Goal: Task Accomplishment & Management: Use online tool/utility

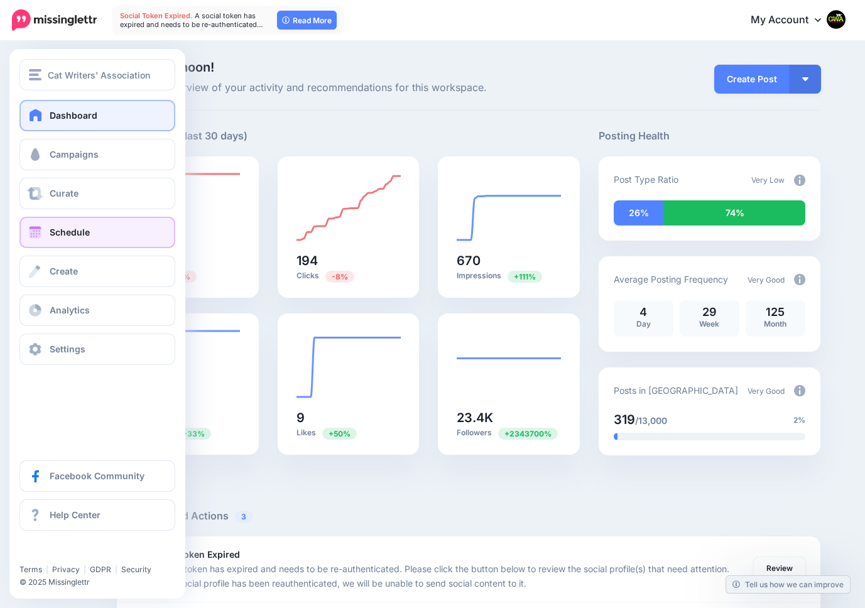
click at [53, 225] on link "Schedule" at bounding box center [97, 232] width 156 height 31
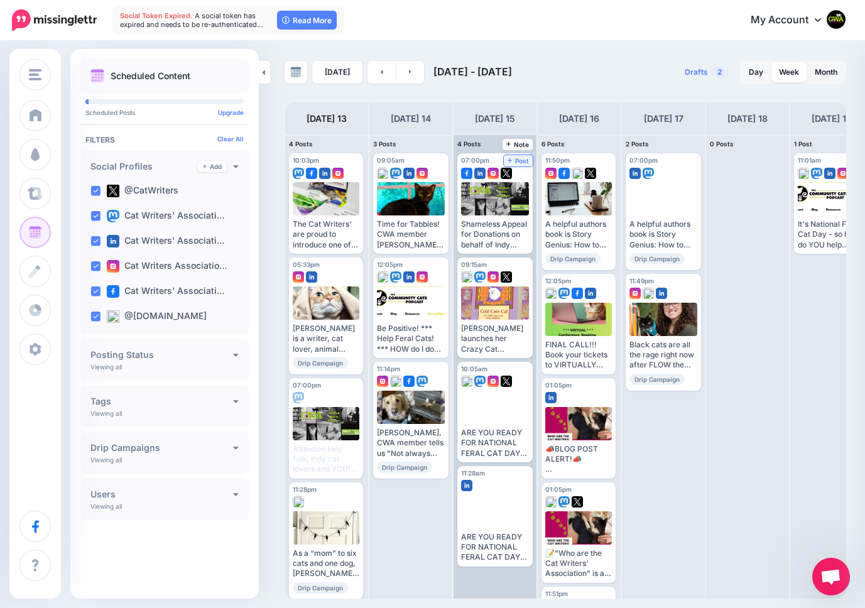
click at [518, 159] on span "Post" at bounding box center [518, 161] width 22 height 6
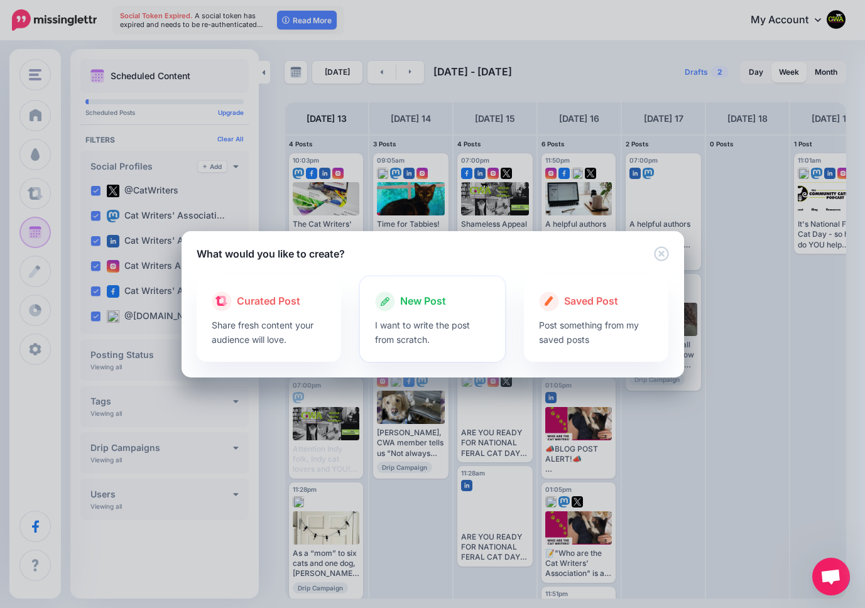
click at [422, 297] on span "New Post" at bounding box center [423, 301] width 46 height 16
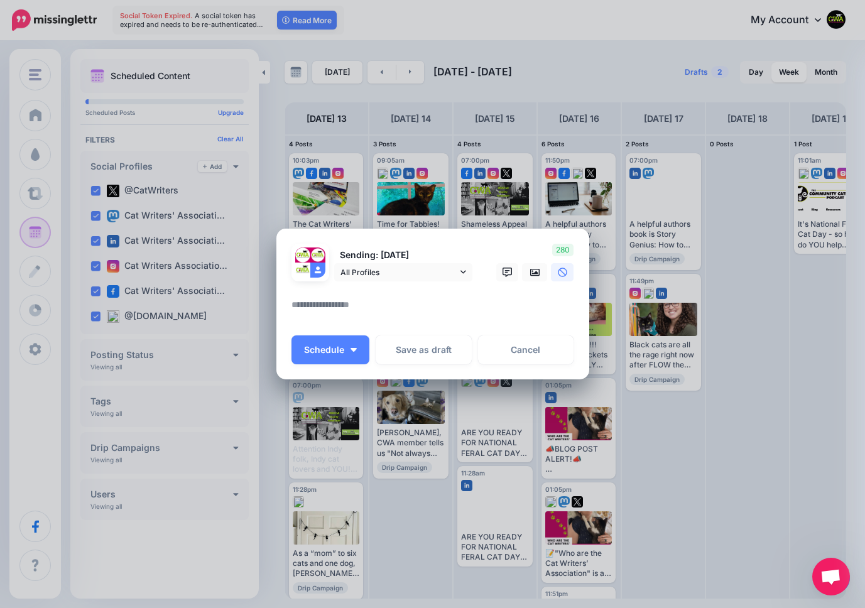
click at [402, 293] on div at bounding box center [432, 289] width 283 height 16
click at [378, 299] on textarea at bounding box center [435, 309] width 289 height 24
paste textarea "**********"
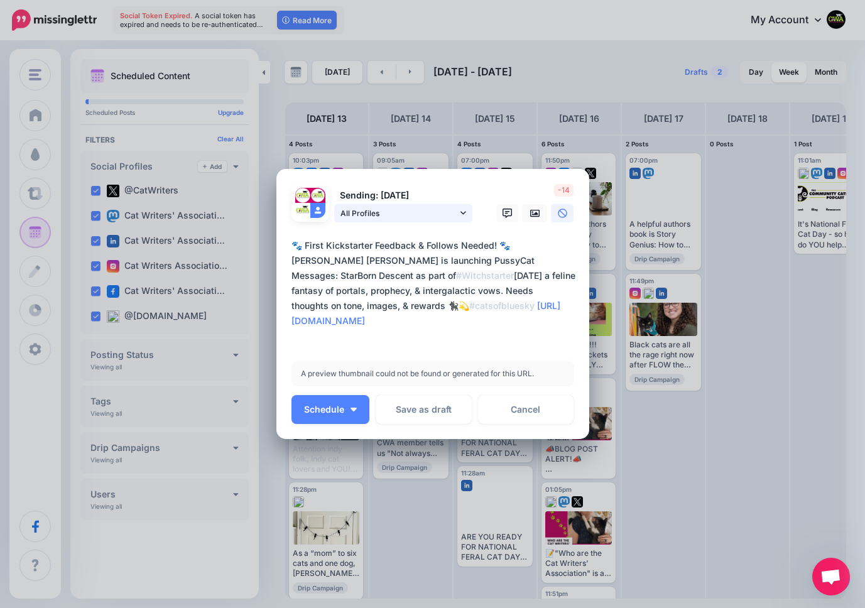
click at [464, 208] on icon at bounding box center [463, 212] width 6 height 9
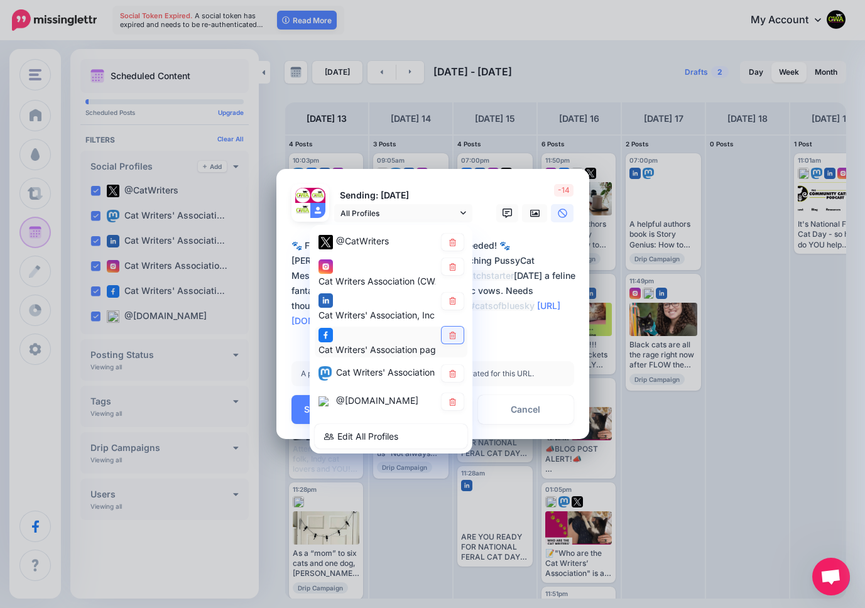
click at [448, 332] on icon at bounding box center [452, 335] width 9 height 8
click at [520, 343] on textarea "**********" at bounding box center [435, 290] width 289 height 105
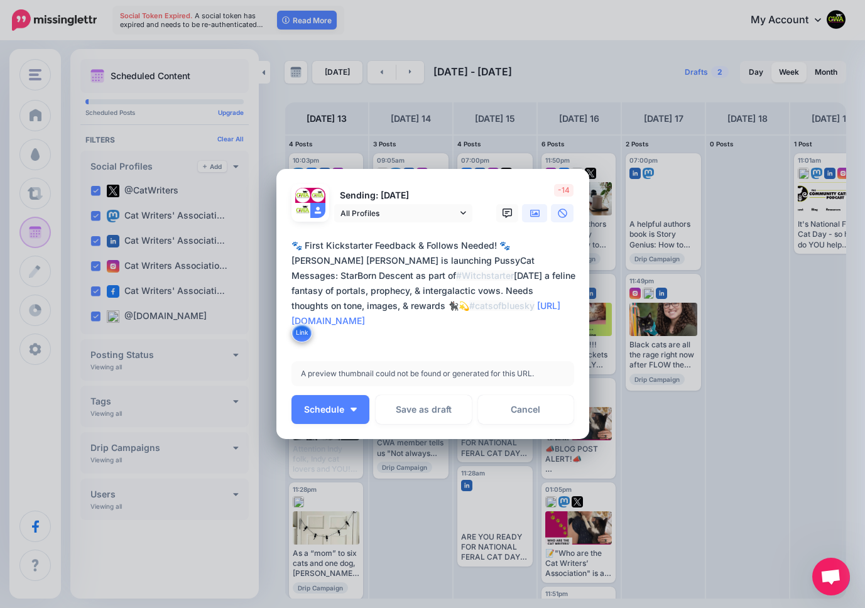
click at [536, 215] on icon at bounding box center [535, 213] width 10 height 8
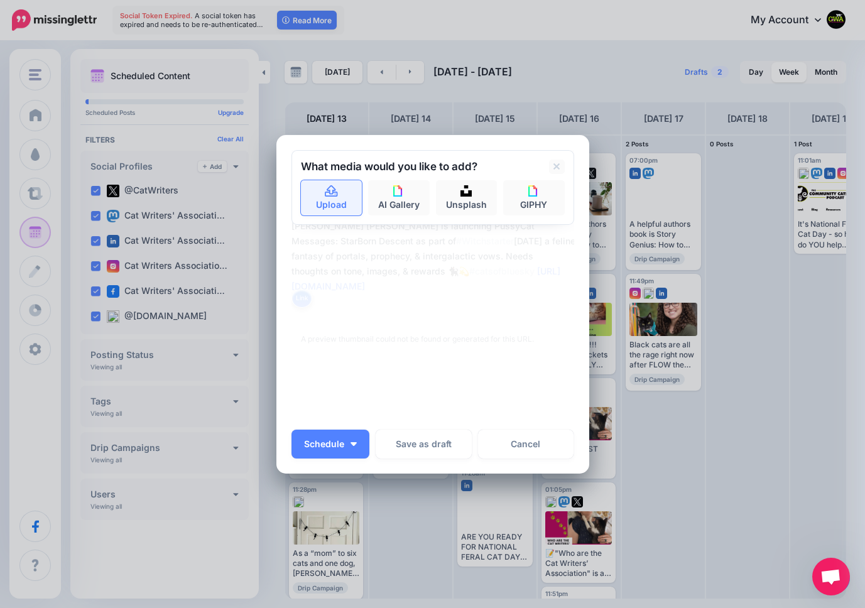
click at [330, 197] on icon at bounding box center [331, 191] width 14 height 11
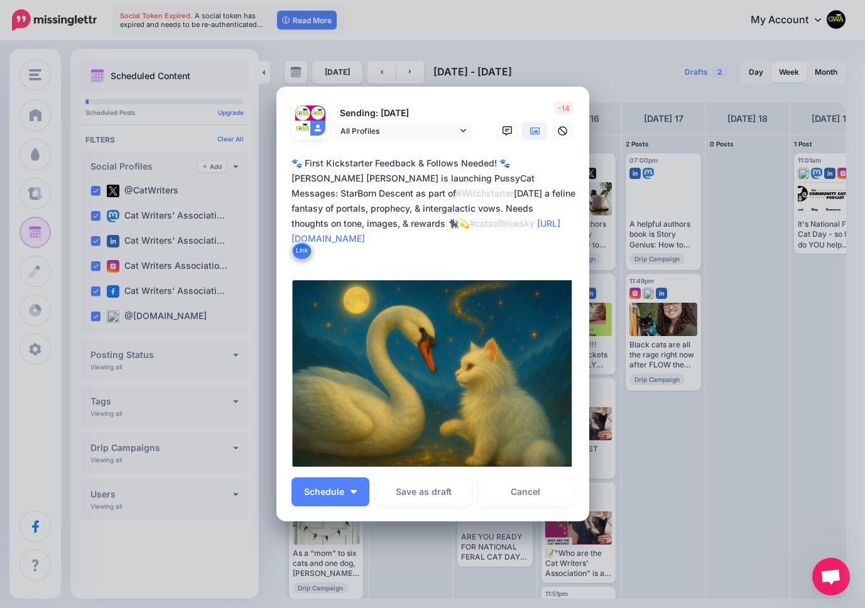
click at [315, 162] on textarea "**********" at bounding box center [435, 208] width 289 height 105
click at [382, 208] on textarea "**********" at bounding box center [435, 208] width 289 height 105
click at [291, 223] on textarea "**********" at bounding box center [435, 208] width 289 height 105
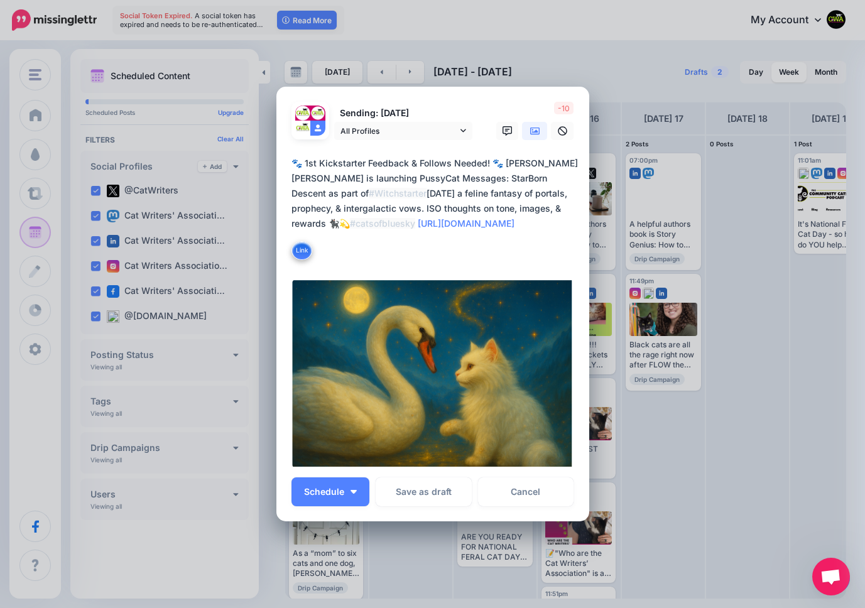
drag, startPoint x: 429, startPoint y: 251, endPoint x: 281, endPoint y: 137, distance: 187.1
click at [291, 137] on form "Sending: [DATE] All Profiles" at bounding box center [432, 285] width 283 height 366
type textarea "**********"
click at [503, 108] on div "-10" at bounding box center [532, 121] width 100 height 38
click at [460, 129] on icon at bounding box center [463, 130] width 6 height 9
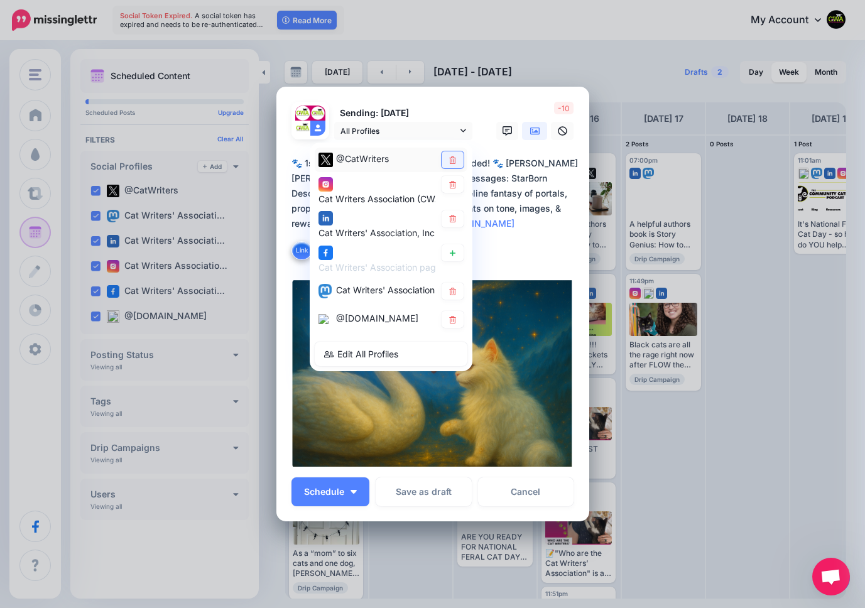
click at [451, 159] on icon at bounding box center [452, 160] width 7 height 8
click at [466, 109] on p "Sending: [DATE]" at bounding box center [403, 113] width 138 height 14
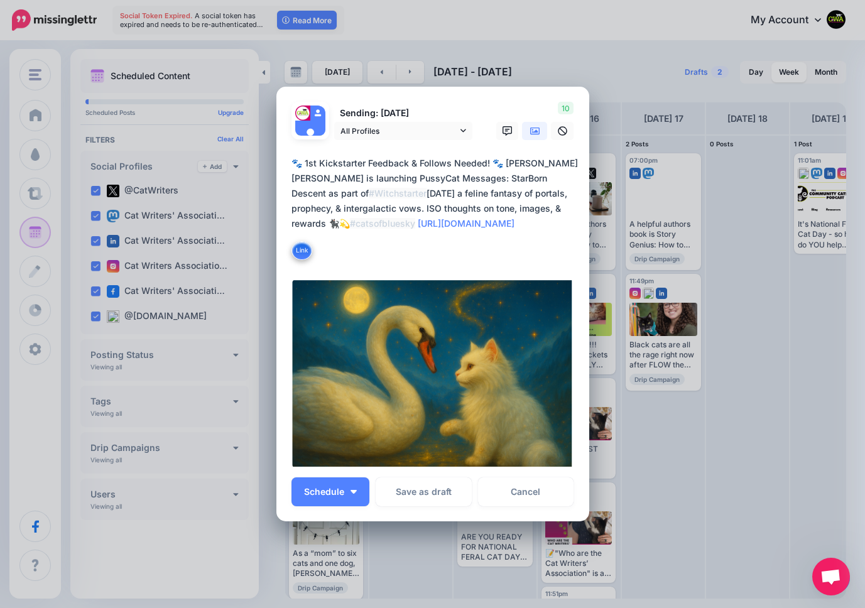
drag, startPoint x: 433, startPoint y: 255, endPoint x: 278, endPoint y: 134, distance: 196.4
click at [278, 134] on div "Loading Sending: [DATE] All Profiles @CatWriters" at bounding box center [432, 304] width 313 height 434
click at [329, 490] on span "Schedule" at bounding box center [324, 491] width 40 height 9
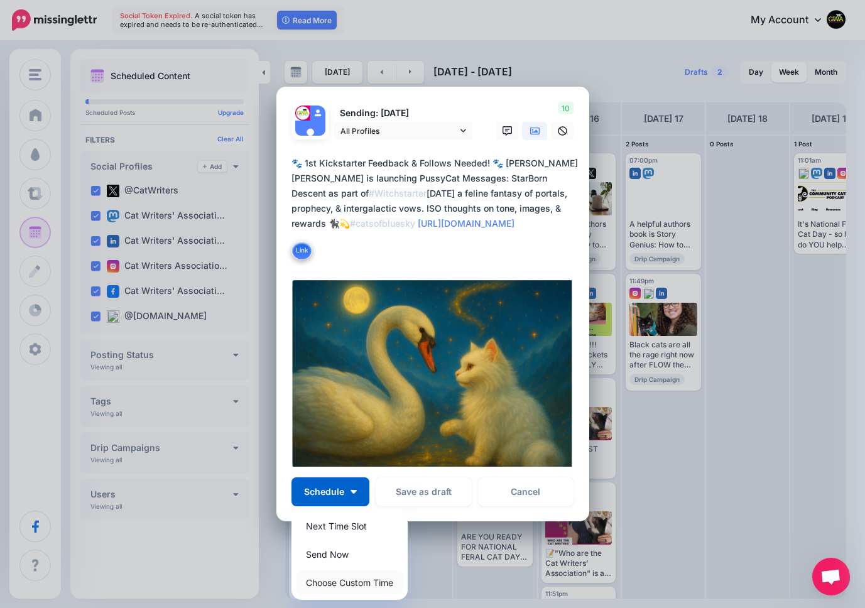
click at [329, 589] on link "Choose Custom Time" at bounding box center [349, 582] width 106 height 24
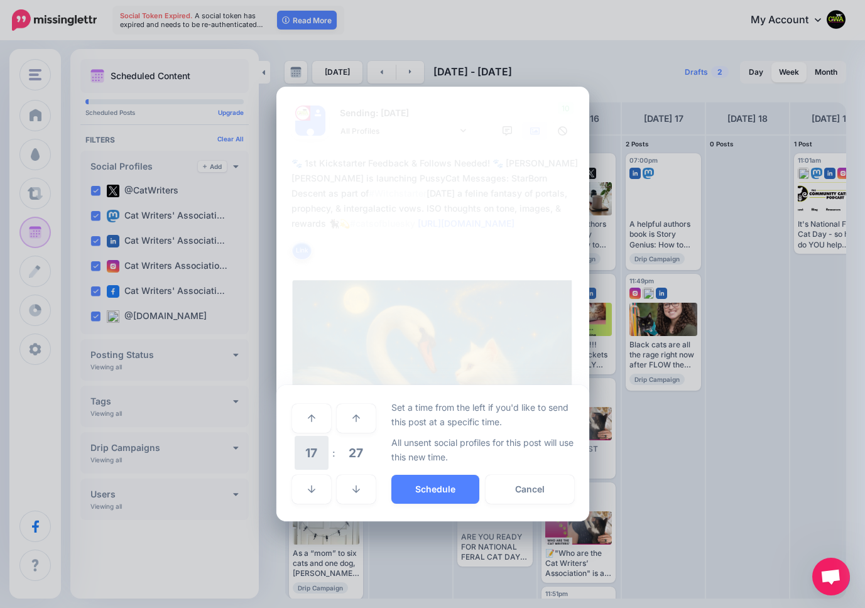
click at [316, 455] on span "17" at bounding box center [311, 453] width 34 height 34
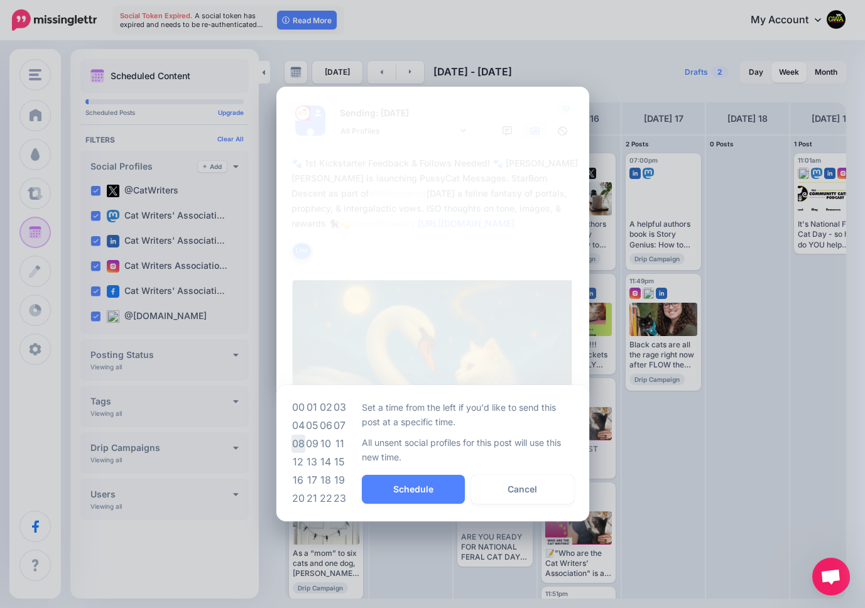
click at [297, 442] on td "08" at bounding box center [298, 443] width 14 height 18
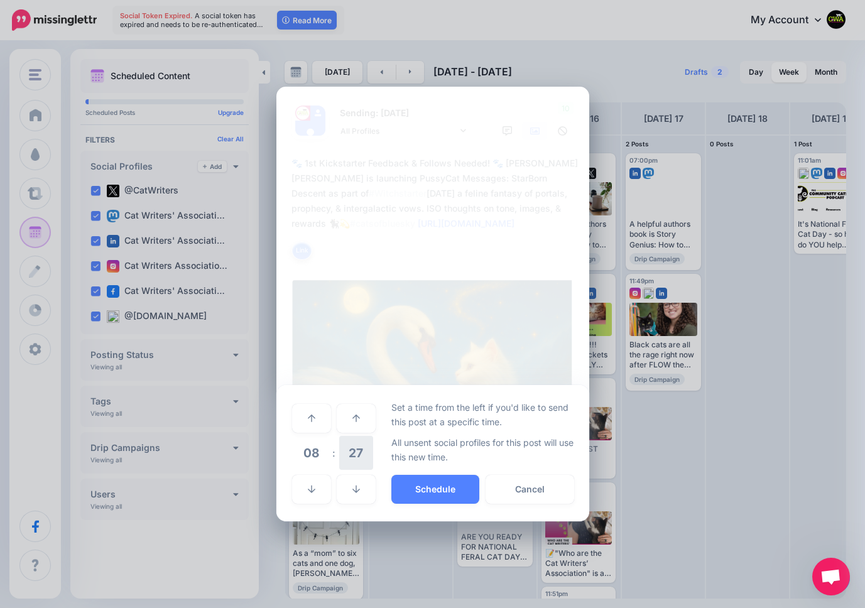
click at [355, 449] on span "27" at bounding box center [356, 453] width 34 height 34
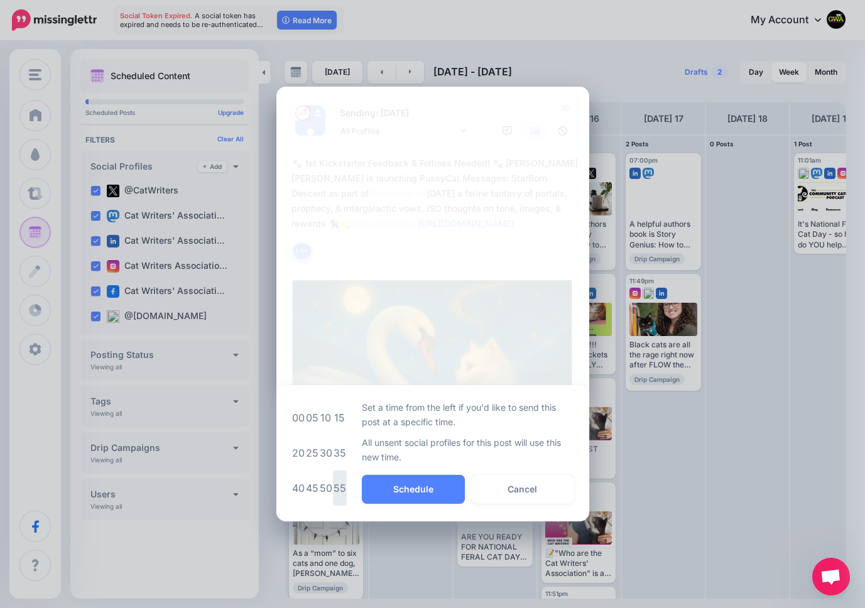
click at [338, 485] on td "55" at bounding box center [340, 487] width 14 height 35
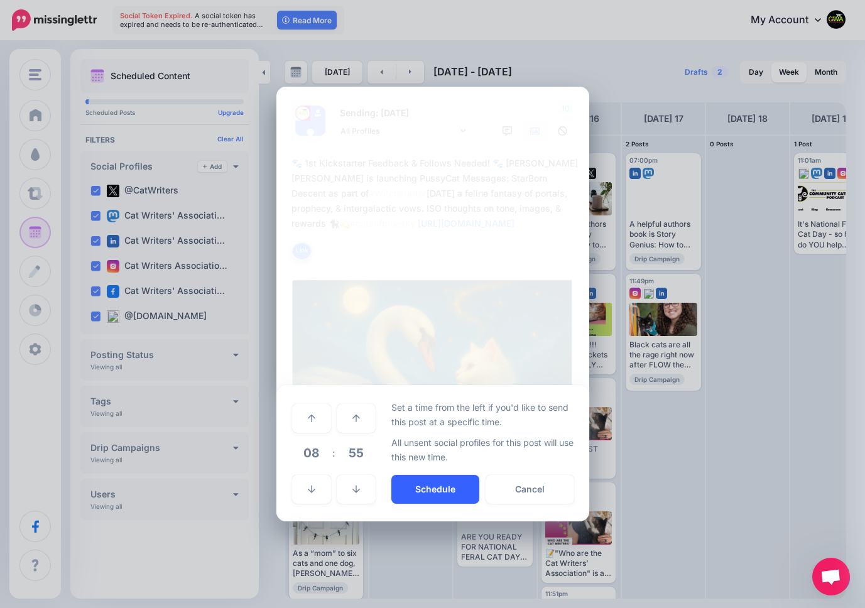
click at [431, 484] on button "Schedule" at bounding box center [435, 489] width 88 height 29
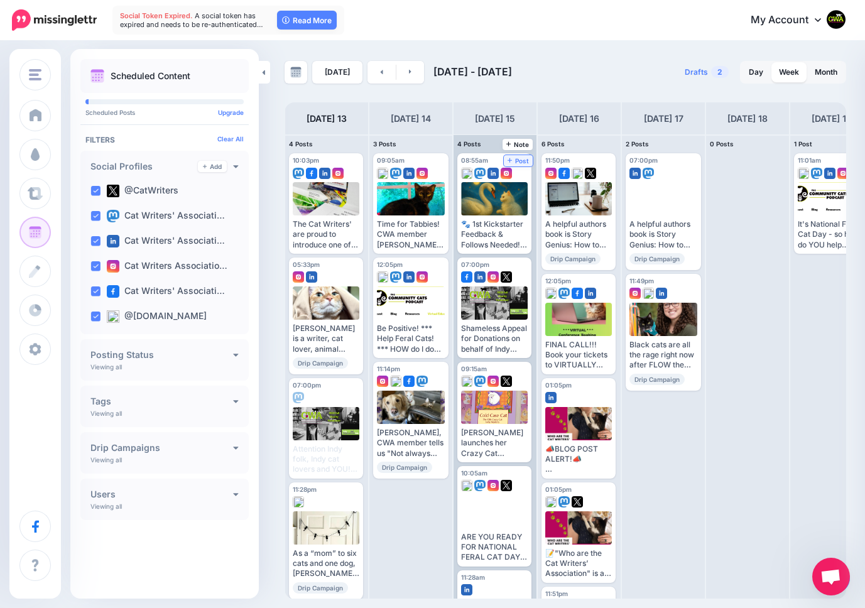
click at [520, 159] on span "Post" at bounding box center [518, 161] width 22 height 6
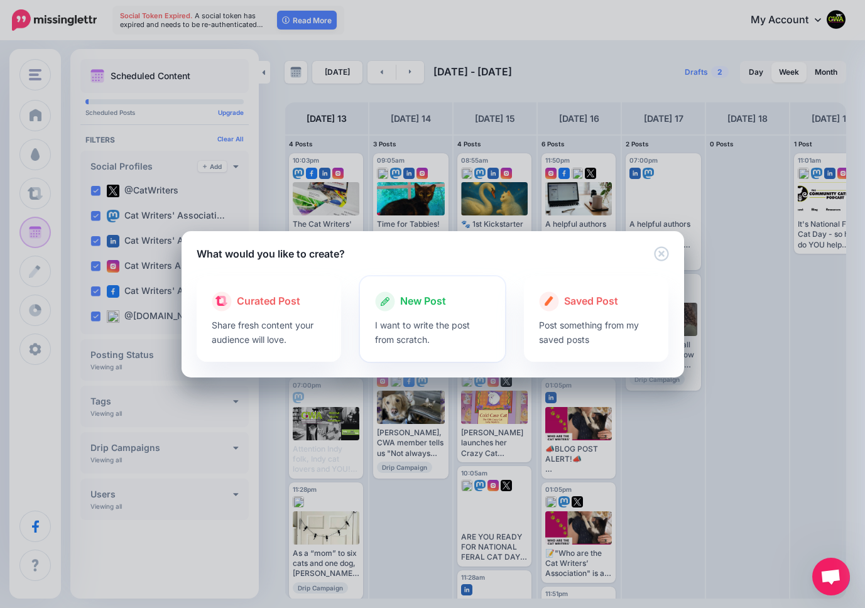
click at [417, 299] on span "New Post" at bounding box center [423, 301] width 46 height 16
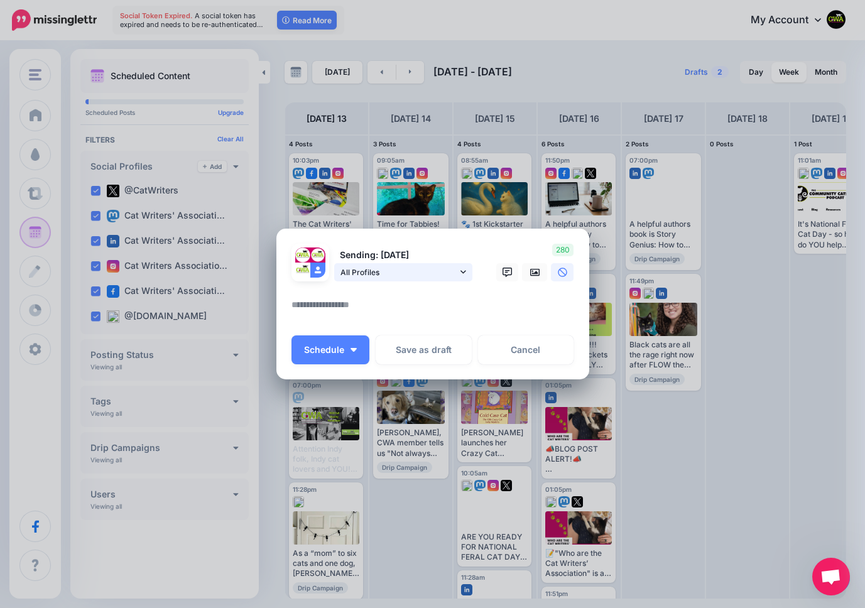
click at [461, 267] on icon at bounding box center [463, 271] width 6 height 9
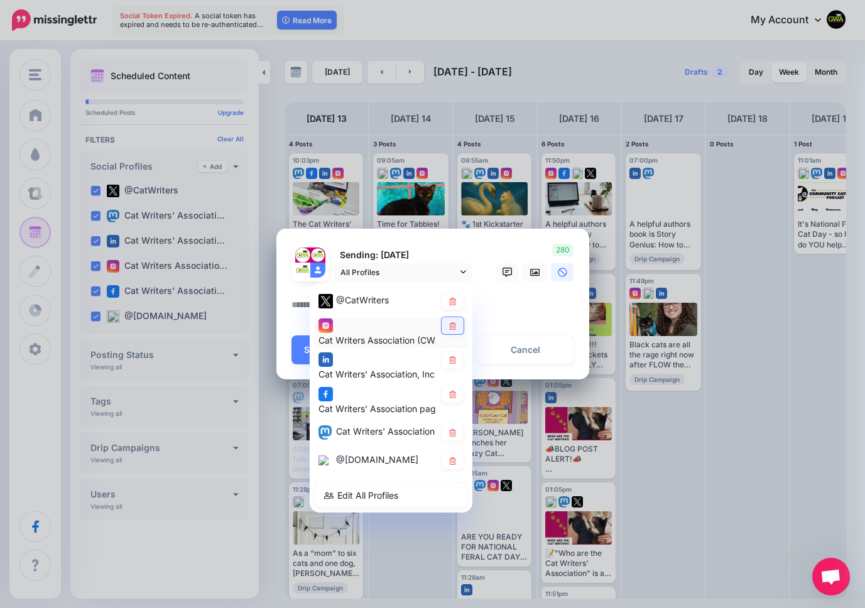
click at [450, 327] on icon at bounding box center [452, 326] width 7 height 8
drag, startPoint x: 450, startPoint y: 358, endPoint x: 452, endPoint y: 384, distance: 25.2
click at [451, 358] on icon at bounding box center [452, 361] width 9 height 8
drag, startPoint x: 453, startPoint y: 391, endPoint x: 451, endPoint y: 418, distance: 26.4
click at [453, 392] on icon at bounding box center [452, 395] width 9 height 8
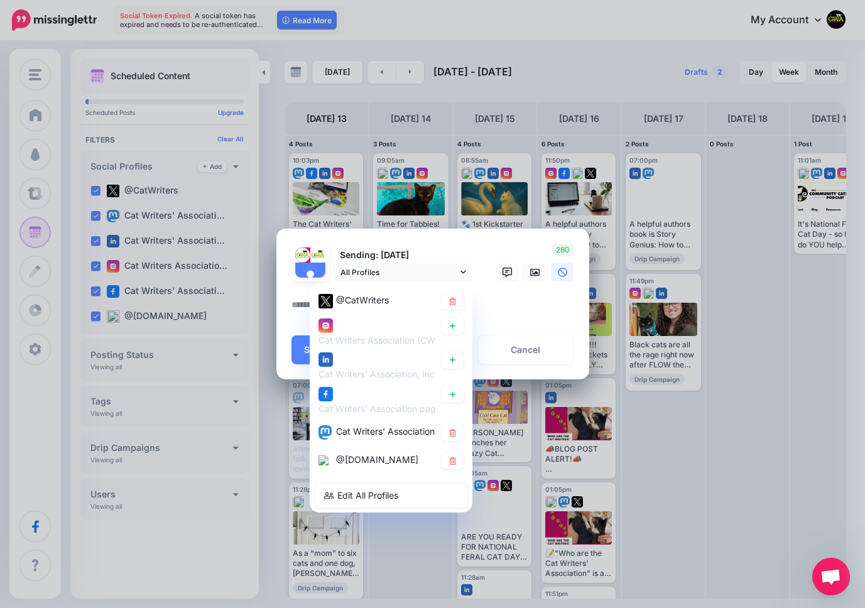
drag, startPoint x: 451, startPoint y: 425, endPoint x: 451, endPoint y: 453, distance: 28.3
click at [451, 429] on icon at bounding box center [452, 433] width 7 height 8
drag, startPoint x: 453, startPoint y: 466, endPoint x: 450, endPoint y: 407, distance: 58.5
click at [453, 465] on icon at bounding box center [452, 461] width 7 height 8
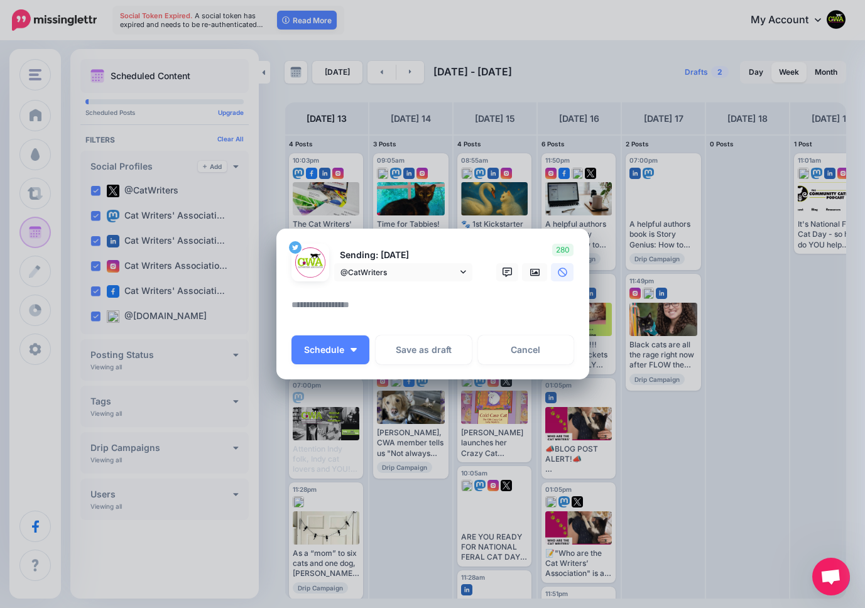
click at [458, 311] on textarea at bounding box center [435, 309] width 289 height 24
paste textarea "**********"
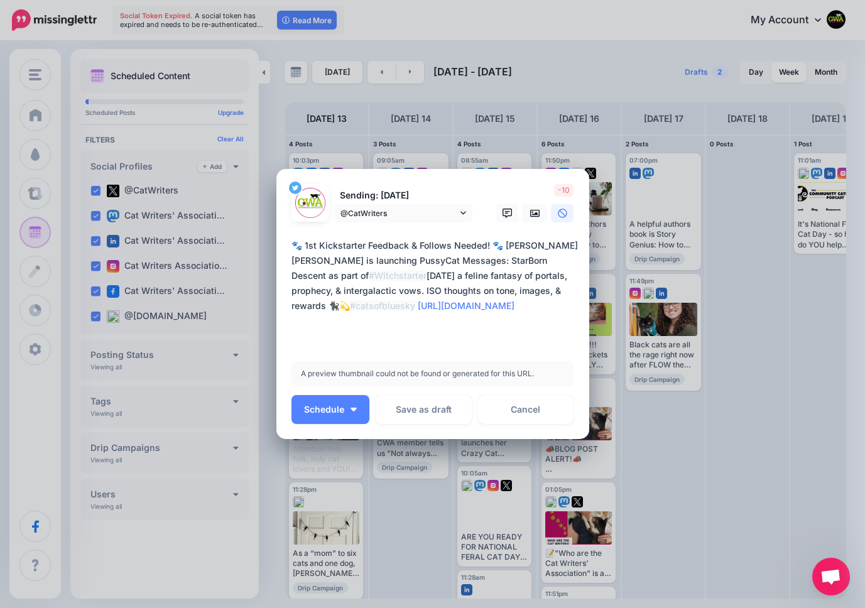
click at [319, 291] on textarea "**********" at bounding box center [435, 290] width 289 height 105
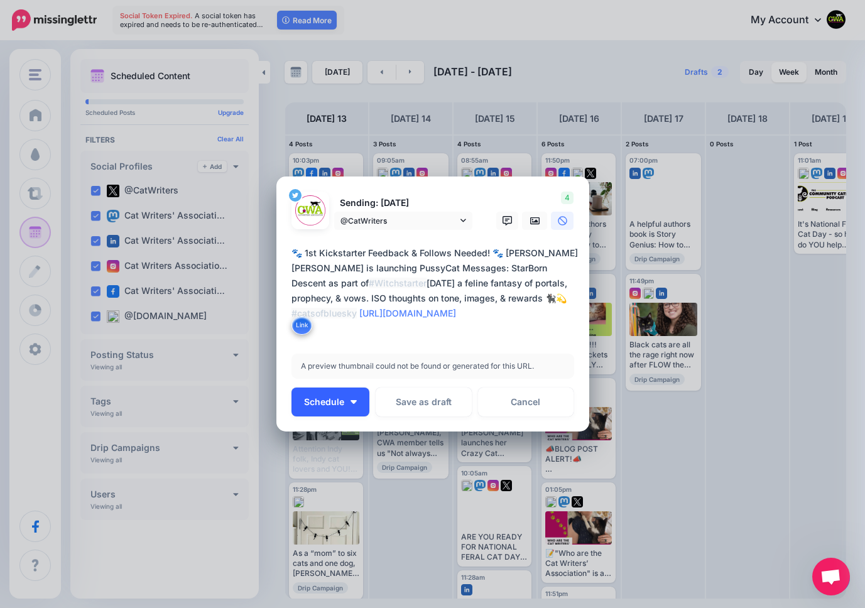
type textarea "**********"
click at [311, 397] on span "Schedule" at bounding box center [324, 401] width 40 height 9
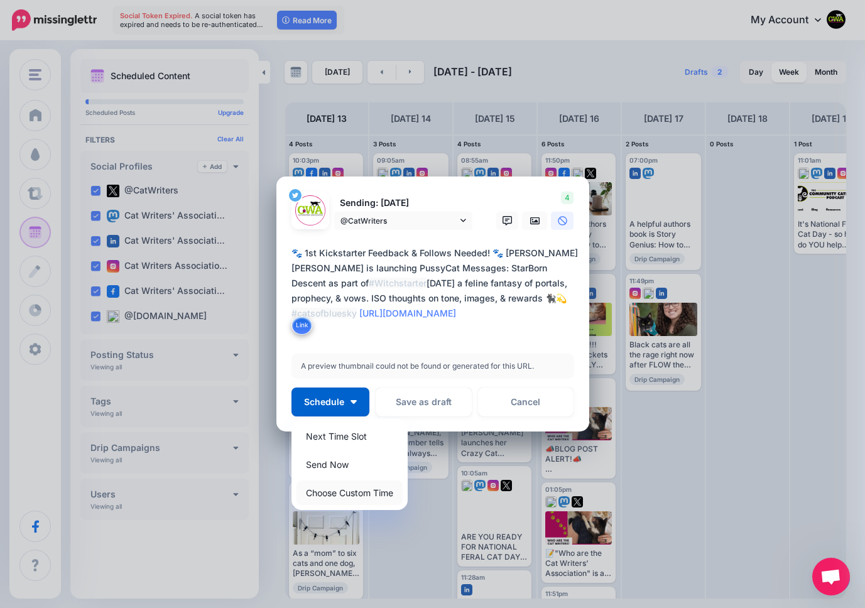
click at [335, 495] on link "Choose Custom Time" at bounding box center [349, 492] width 106 height 24
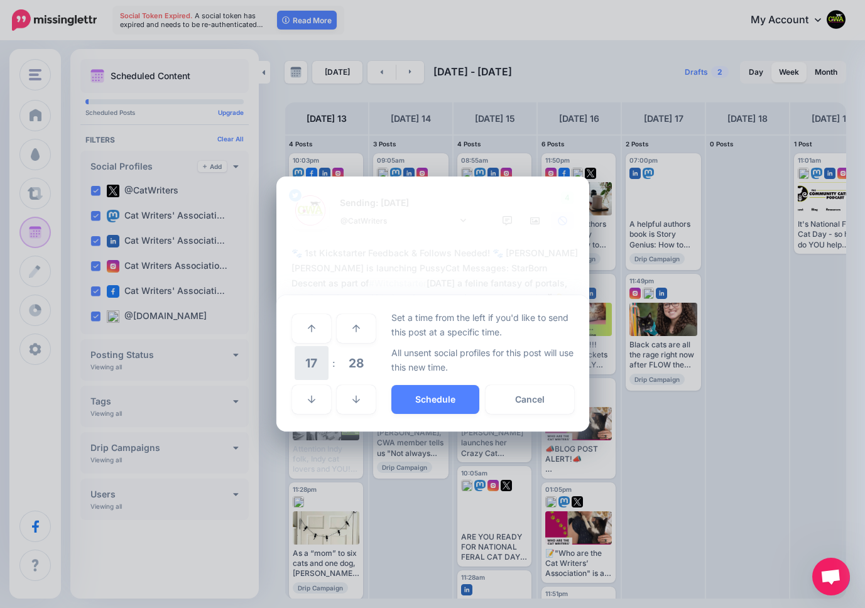
click at [311, 358] on span "17" at bounding box center [311, 363] width 34 height 34
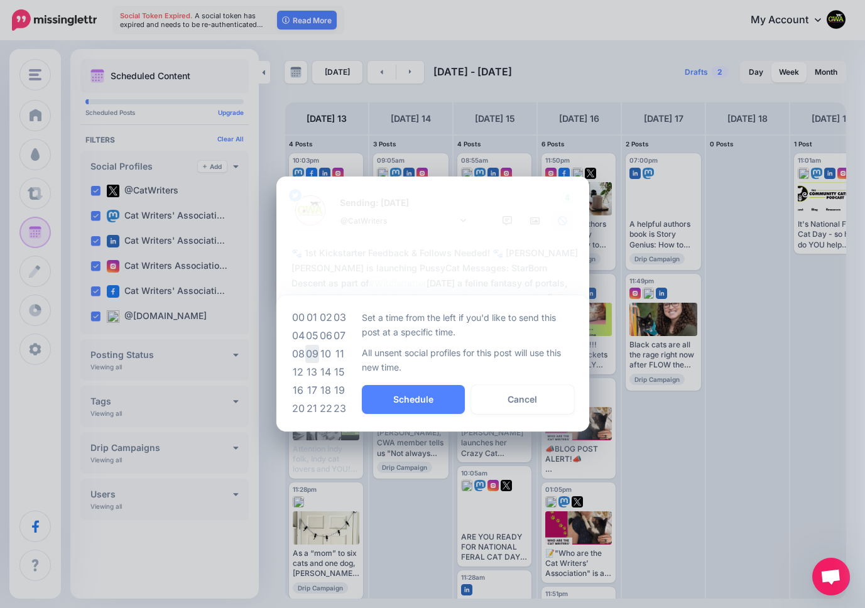
click at [313, 352] on td "09" at bounding box center [312, 354] width 14 height 18
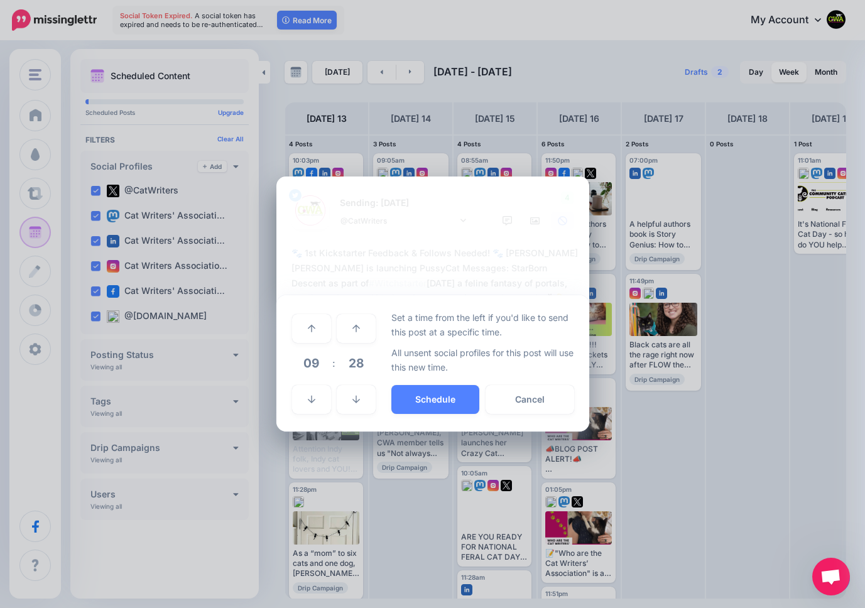
click at [364, 363] on span "28" at bounding box center [356, 363] width 34 height 34
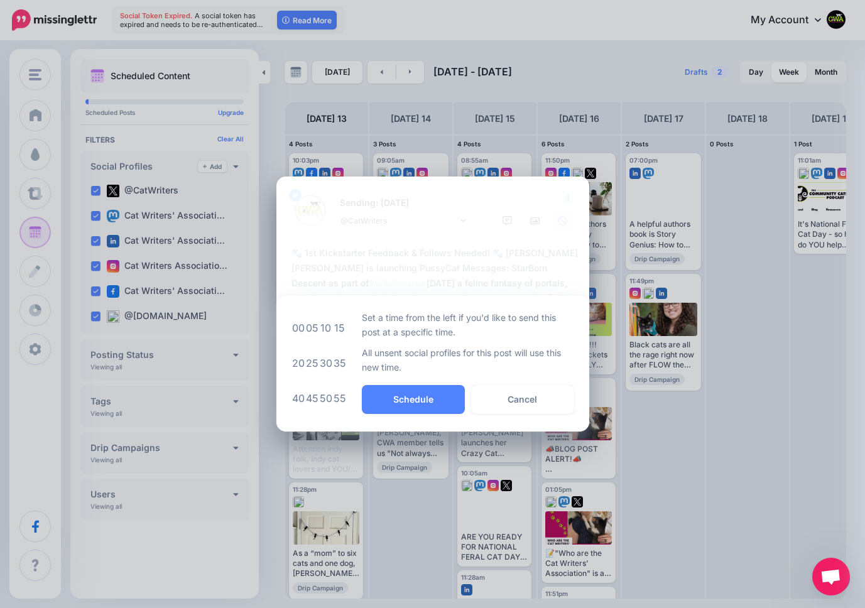
click at [313, 327] on td "05" at bounding box center [312, 327] width 14 height 35
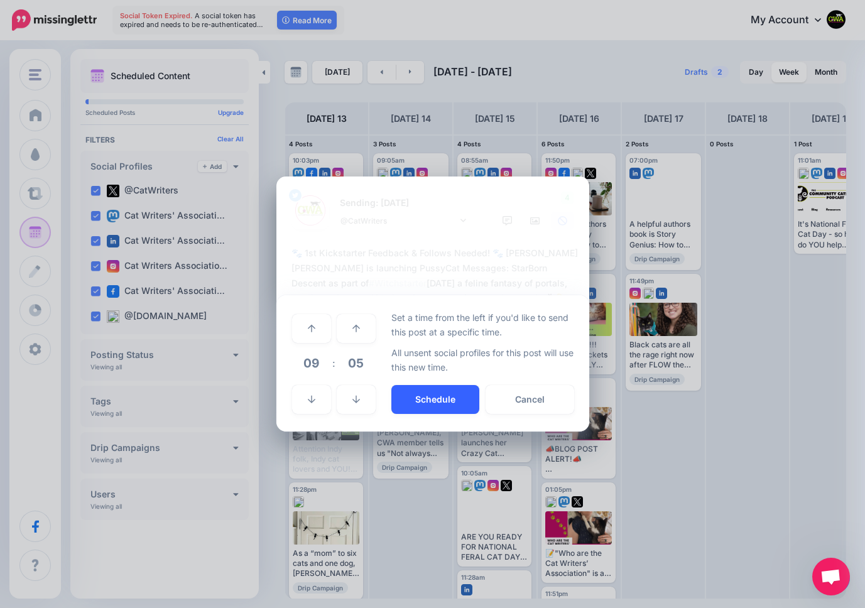
click at [448, 398] on button "Schedule" at bounding box center [435, 399] width 88 height 29
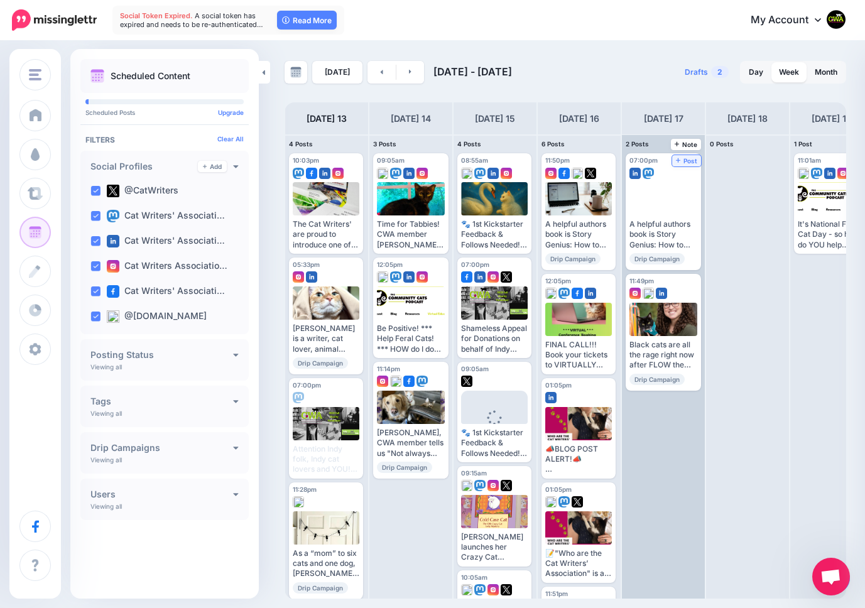
click at [685, 161] on span "Post" at bounding box center [687, 161] width 22 height 6
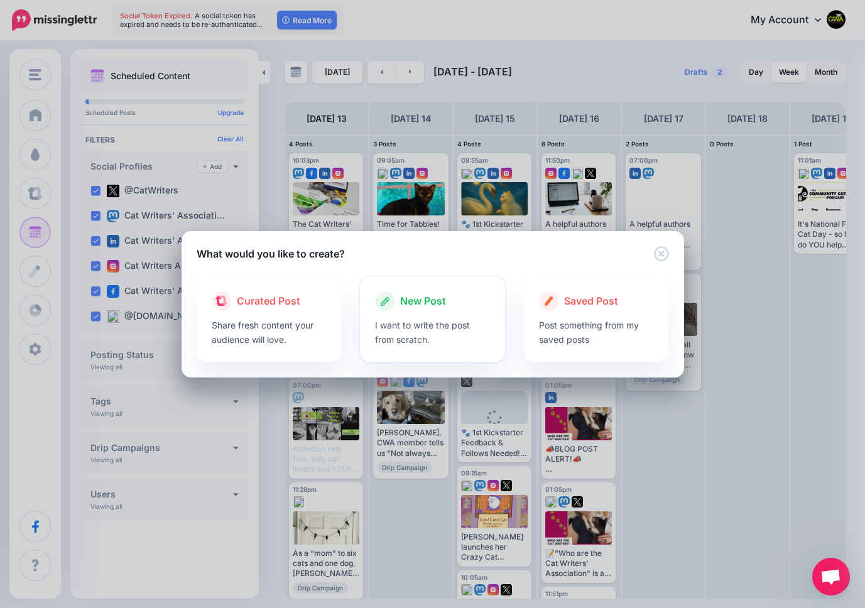
click at [413, 296] on span "New Post" at bounding box center [423, 301] width 46 height 16
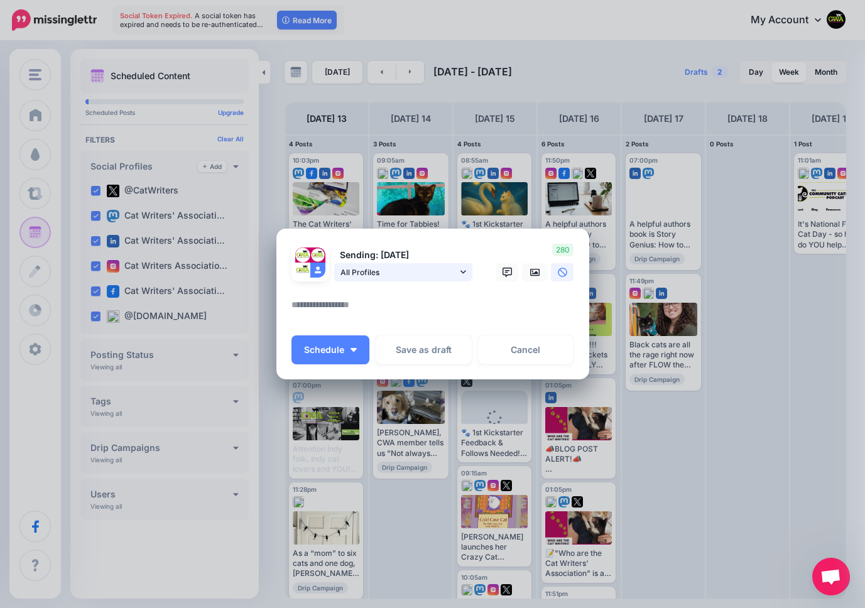
click at [463, 268] on icon at bounding box center [463, 271] width 6 height 9
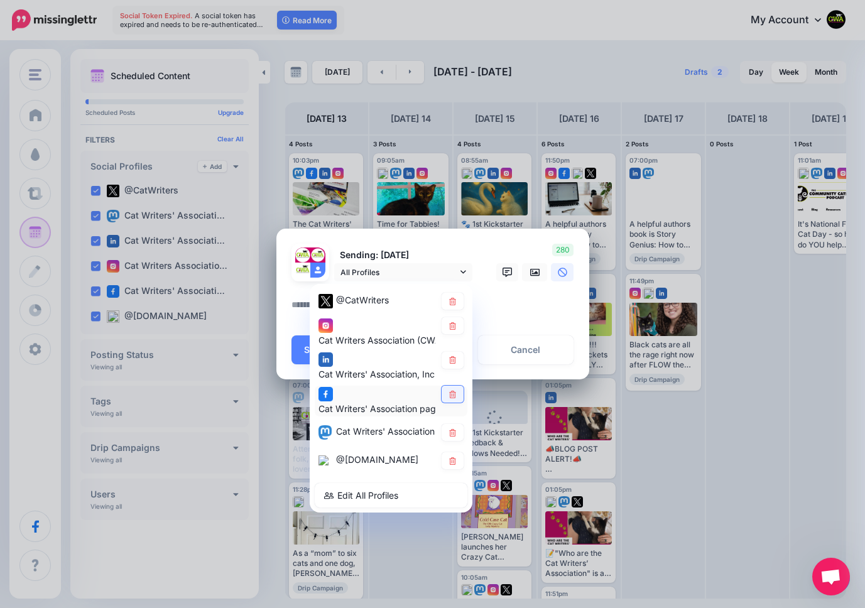
click at [450, 391] on icon at bounding box center [452, 395] width 9 height 8
click at [483, 326] on div at bounding box center [432, 312] width 283 height 30
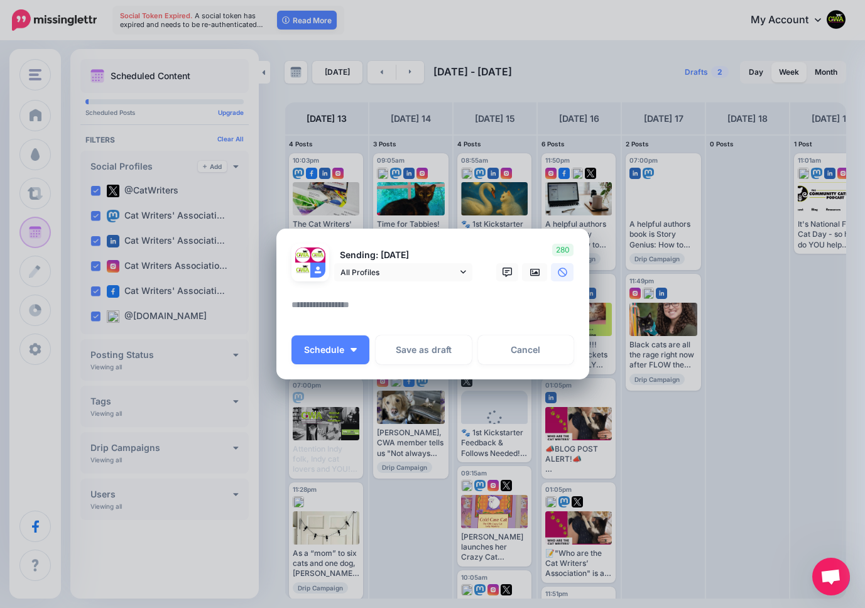
click at [302, 307] on textarea at bounding box center [435, 309] width 289 height 24
paste textarea "**********"
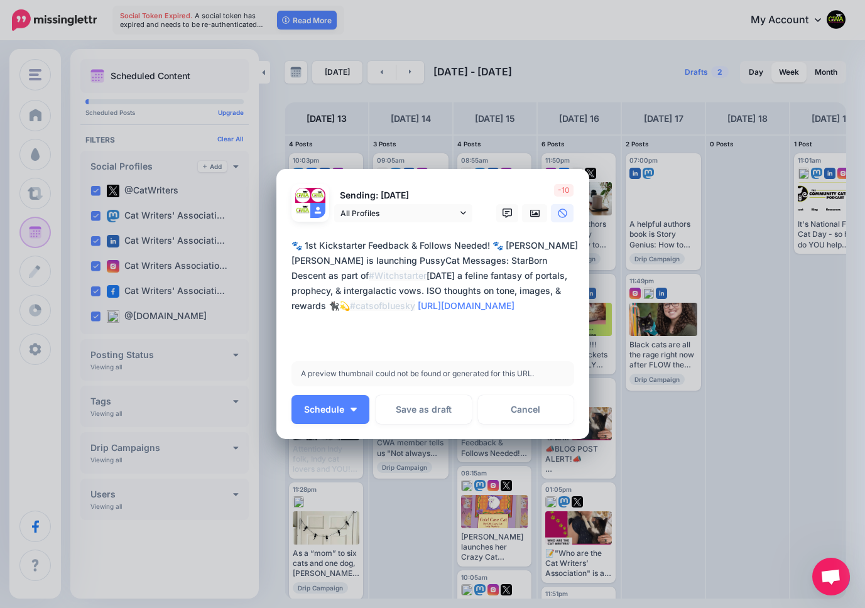
click at [323, 291] on textarea "**********" at bounding box center [435, 290] width 289 height 105
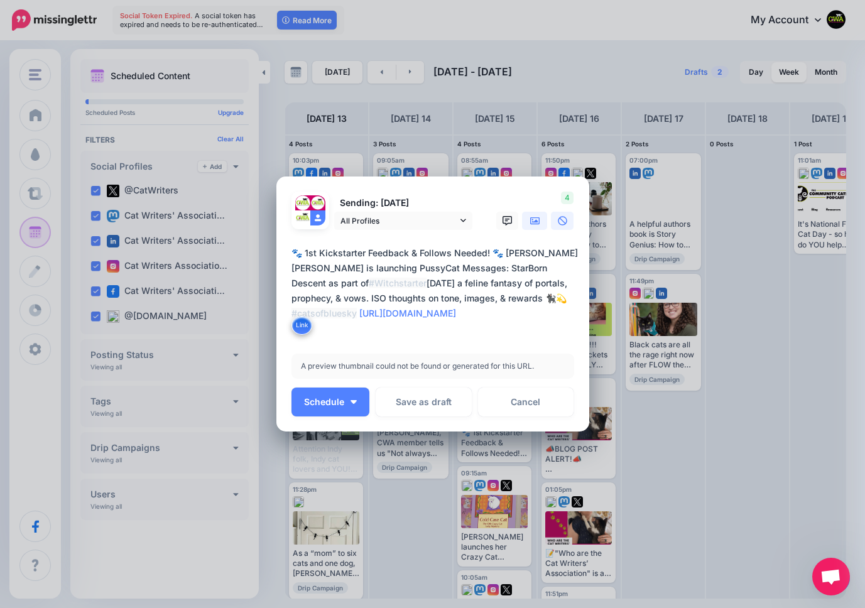
type textarea "**********"
click at [534, 220] on icon at bounding box center [535, 221] width 10 height 8
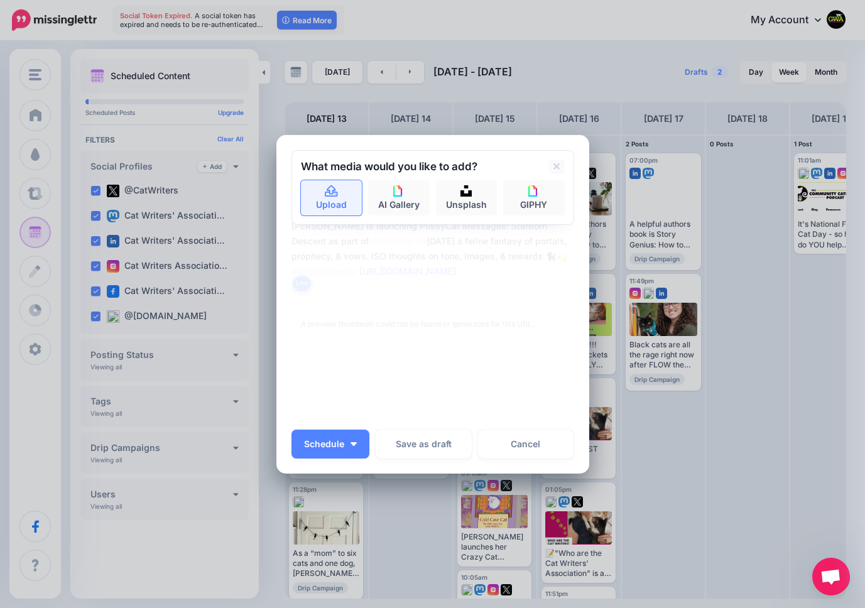
click at [330, 195] on icon at bounding box center [331, 191] width 14 height 11
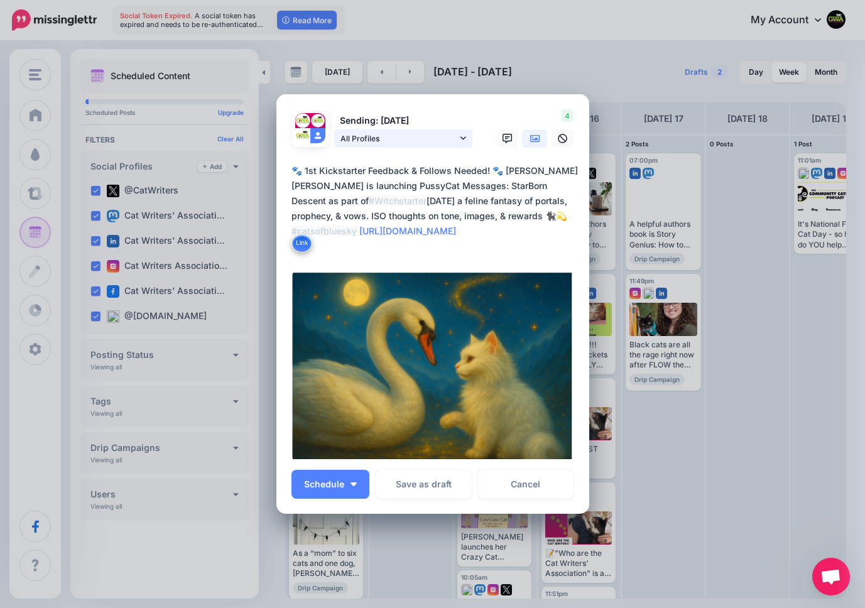
click at [461, 137] on icon at bounding box center [463, 138] width 6 height 3
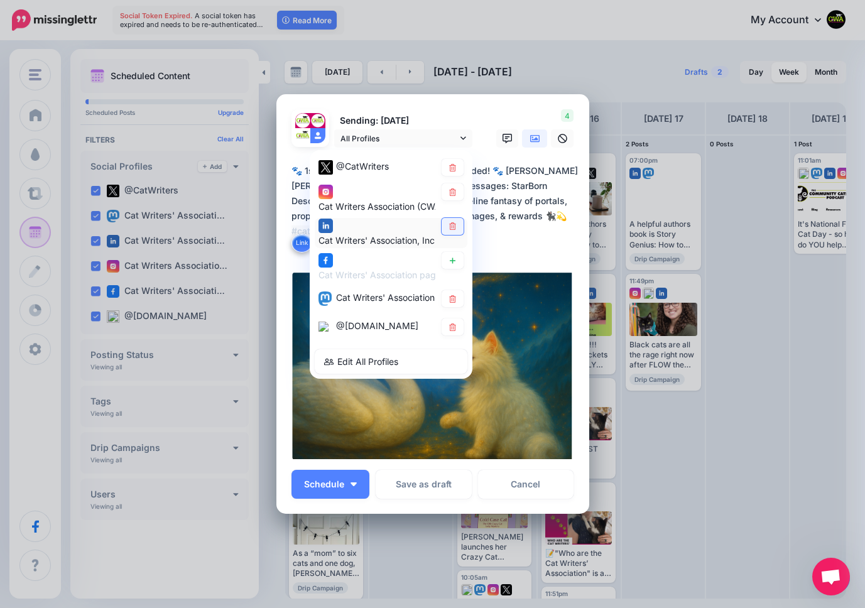
click at [452, 224] on icon at bounding box center [452, 226] width 9 height 8
click at [515, 112] on div "4" at bounding box center [532, 128] width 100 height 38
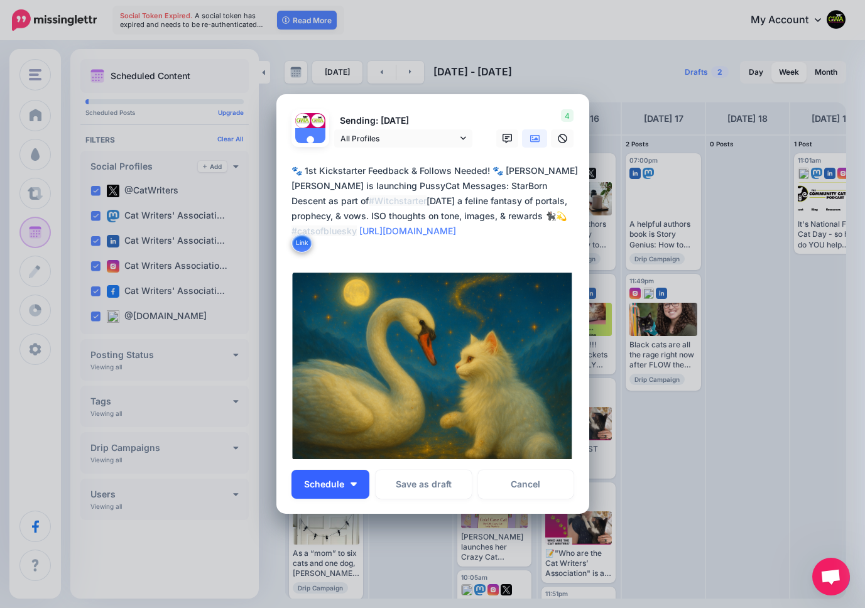
click at [333, 482] on span "Schedule" at bounding box center [324, 484] width 40 height 9
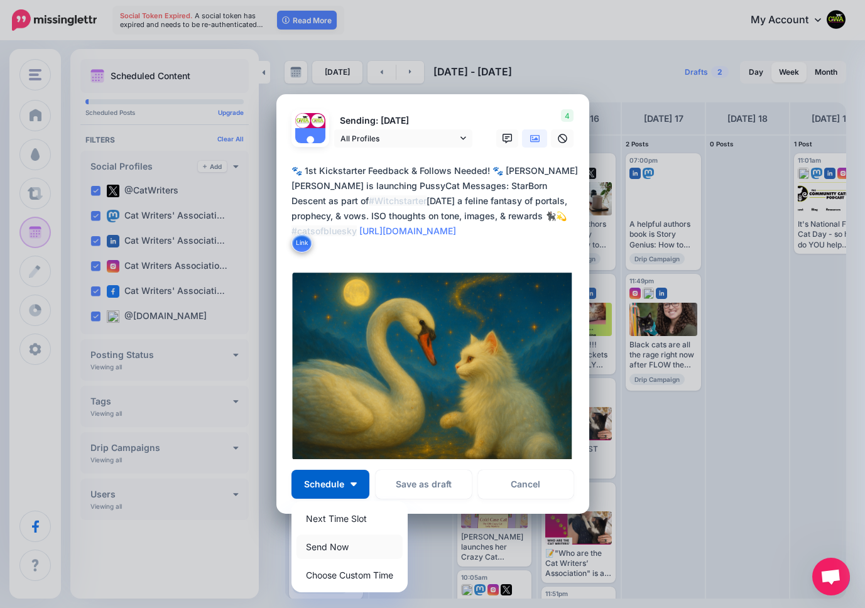
click at [328, 544] on link "Send Now" at bounding box center [349, 546] width 106 height 24
